Goal: Transaction & Acquisition: Purchase product/service

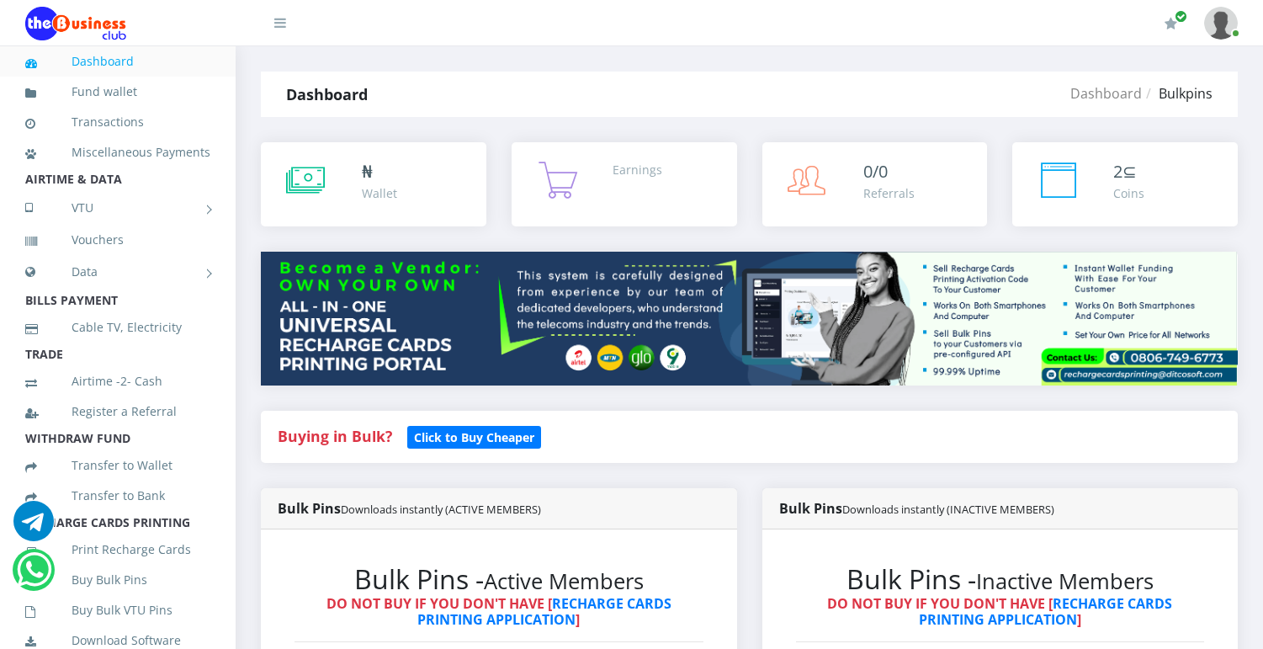
select select "MTN"
select select "484.95-500"
click at [460, 568] on h2 "Bulk Pins - Active Members" at bounding box center [499, 579] width 409 height 32
click at [324, 440] on strong "Buying in Bulk?" at bounding box center [335, 436] width 114 height 20
click at [471, 446] on small "Click to Buy Cheaper" at bounding box center [474, 437] width 134 height 23
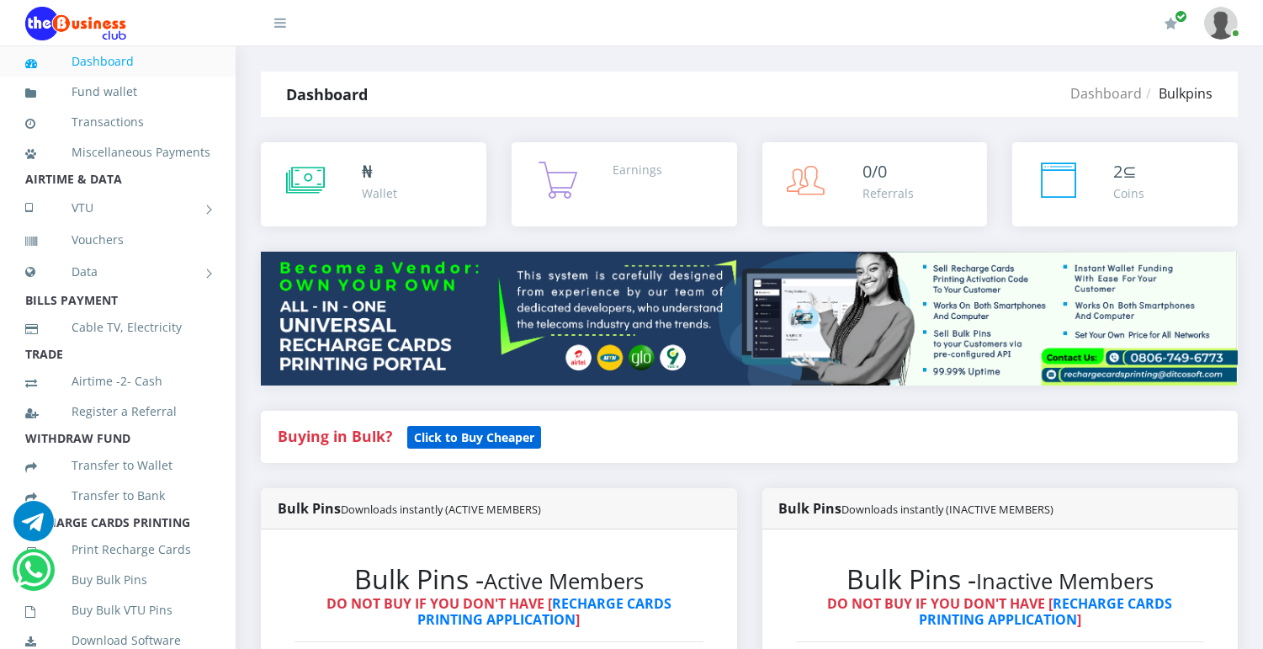
click at [471, 446] on small "Click to Buy Cheaper" at bounding box center [474, 437] width 134 height 23
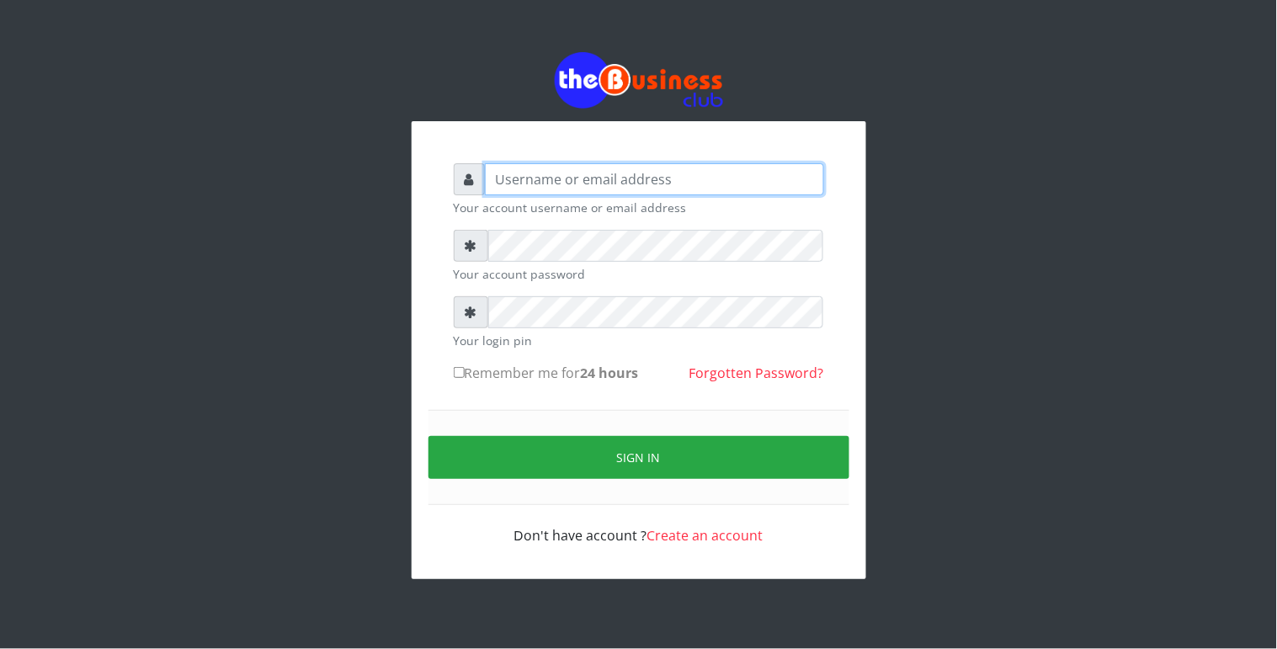
type input "Revgaly"
click at [522, 316] on form "Revgaly Your account username or email address Your account password Your login…" at bounding box center [639, 354] width 370 height 382
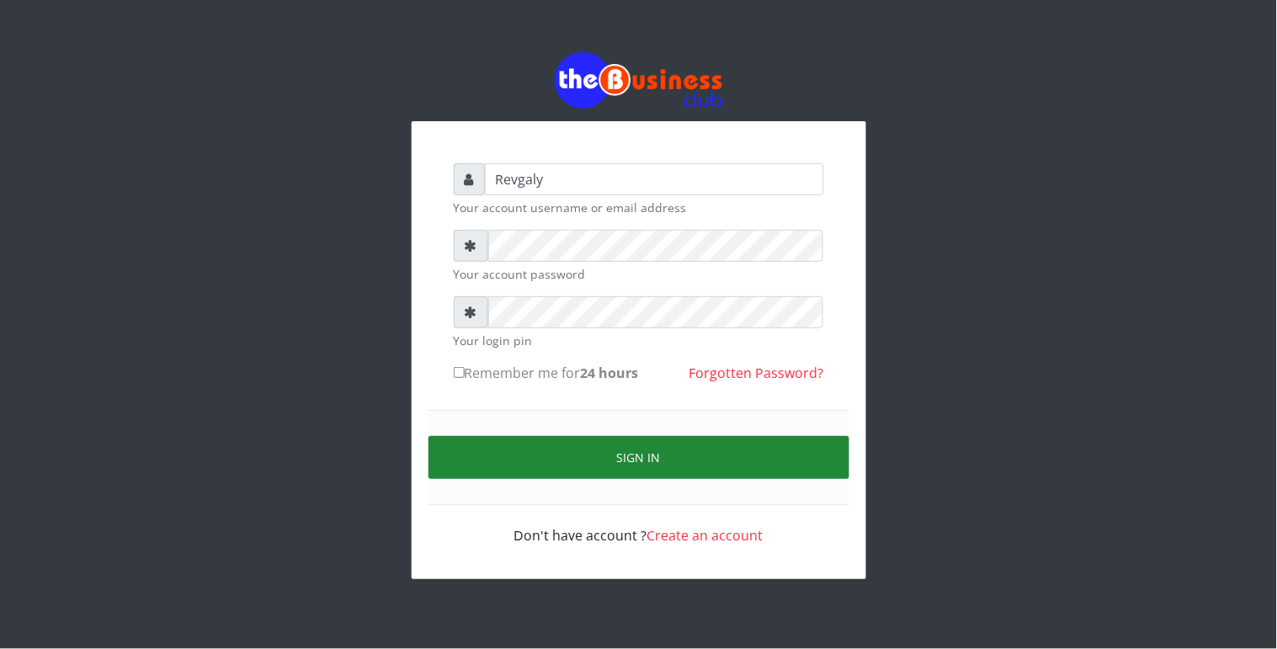
click at [511, 453] on button "Sign in" at bounding box center [638, 457] width 421 height 43
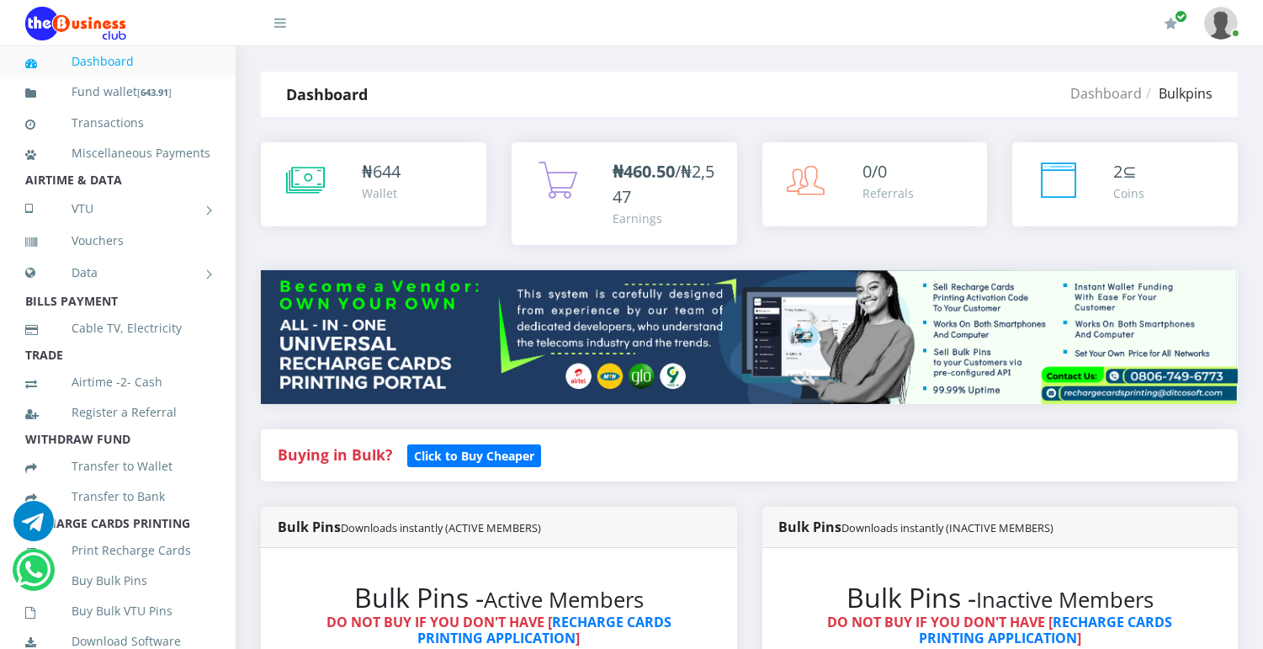
scroll to position [567, 0]
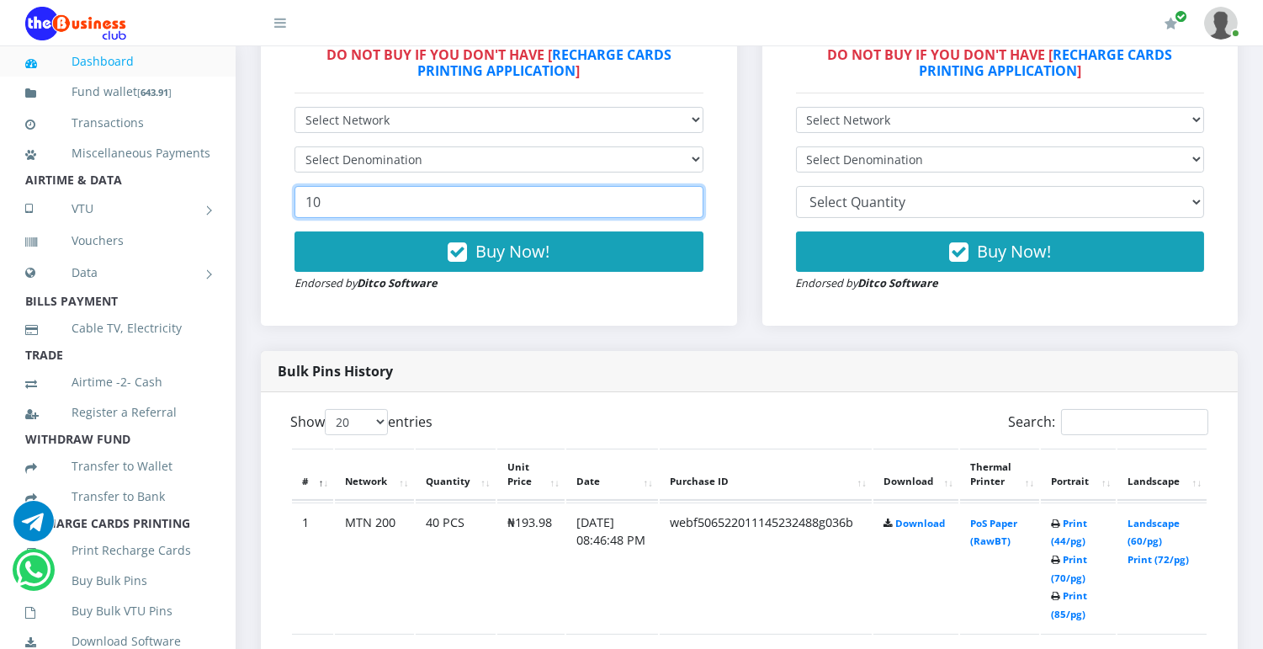
click at [343, 203] on input "10" at bounding box center [499, 202] width 409 height 32
type input "1"
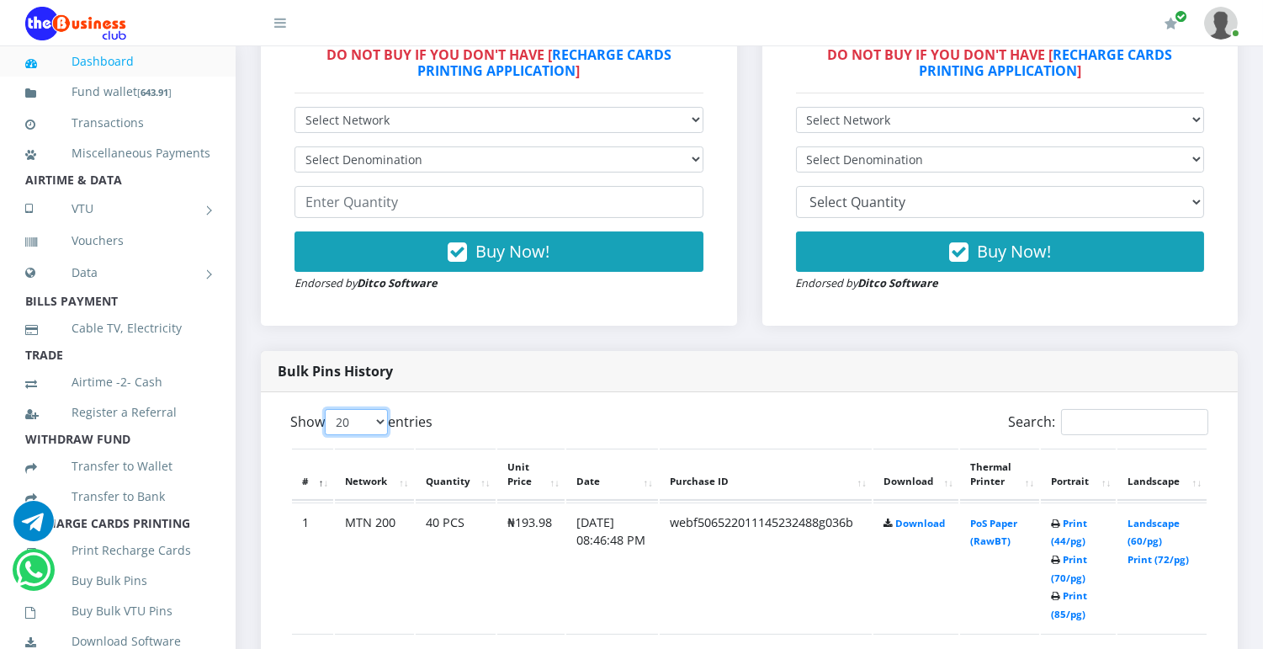
click at [358, 418] on select "20 50 100 All" at bounding box center [356, 422] width 63 height 26
click at [354, 422] on select "20 50 100 All" at bounding box center [356, 422] width 63 height 26
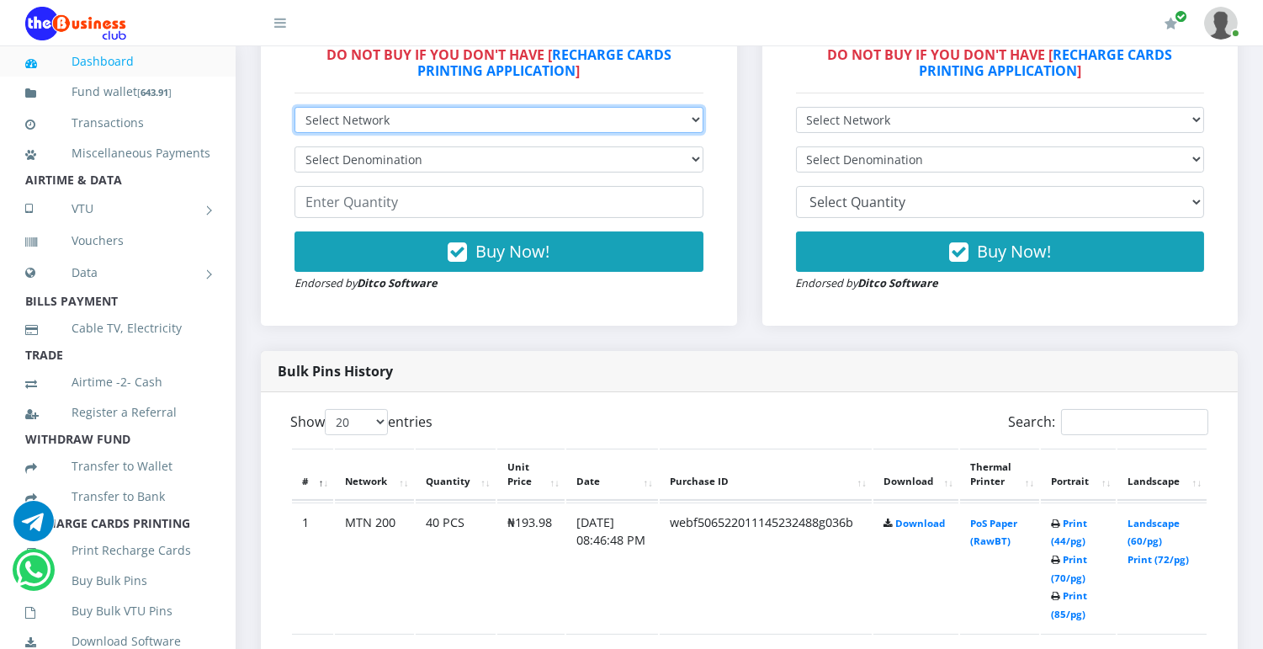
click at [660, 119] on select "Select Network MTN Globacom 9Mobile Airtel" at bounding box center [499, 120] width 409 height 26
select select "MTN"
click at [295, 107] on select "Select Network MTN Globacom 9Mobile Airtel" at bounding box center [499, 120] width 409 height 26
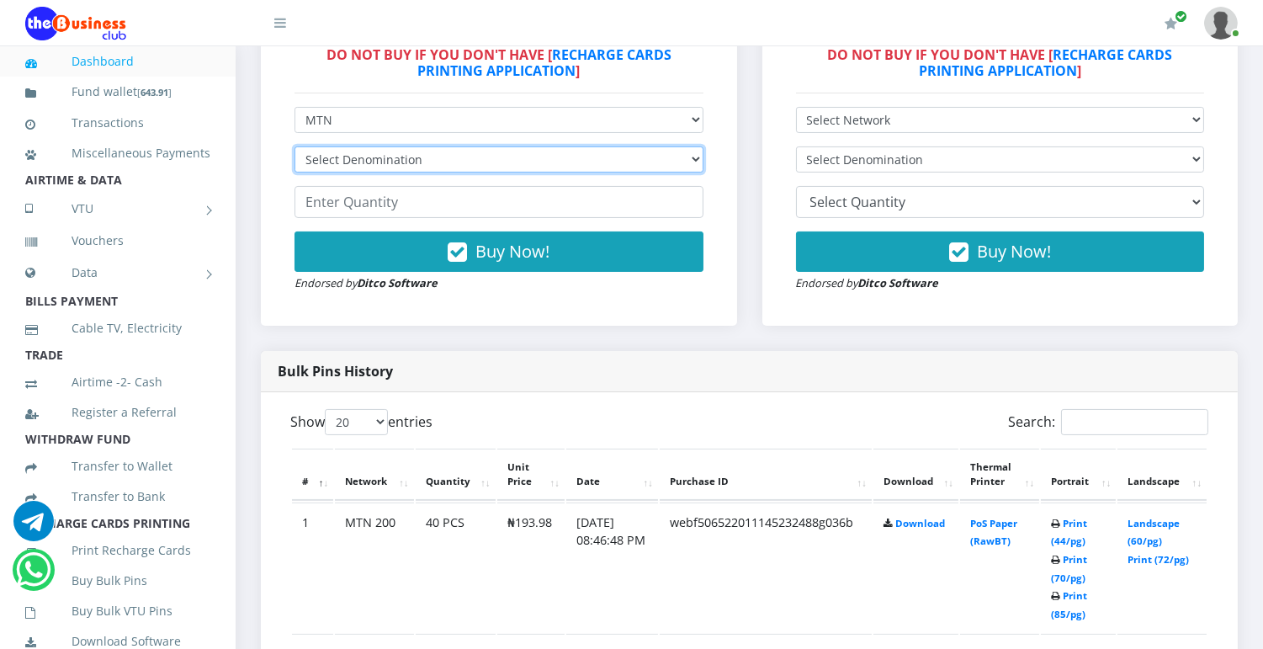
click at [683, 157] on select "Select Denomination MTN NGN100 - ₦96.99 MTN NGN200 - ₦193.98 MTN NGN400 - ₦387.…" at bounding box center [499, 159] width 409 height 26
